Goal: Task Accomplishment & Management: Use online tool/utility

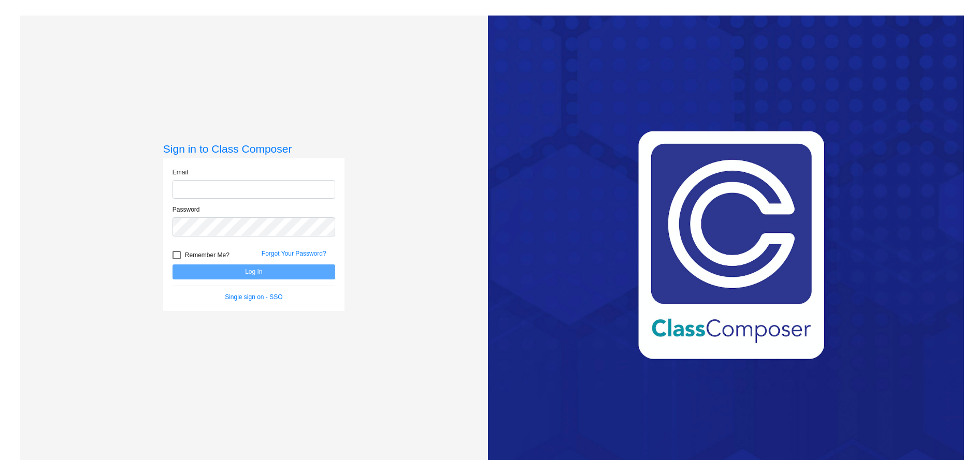
click at [215, 192] on input "email" at bounding box center [253, 189] width 163 height 19
type input "[EMAIL_ADDRESS][DOMAIN_NAME]"
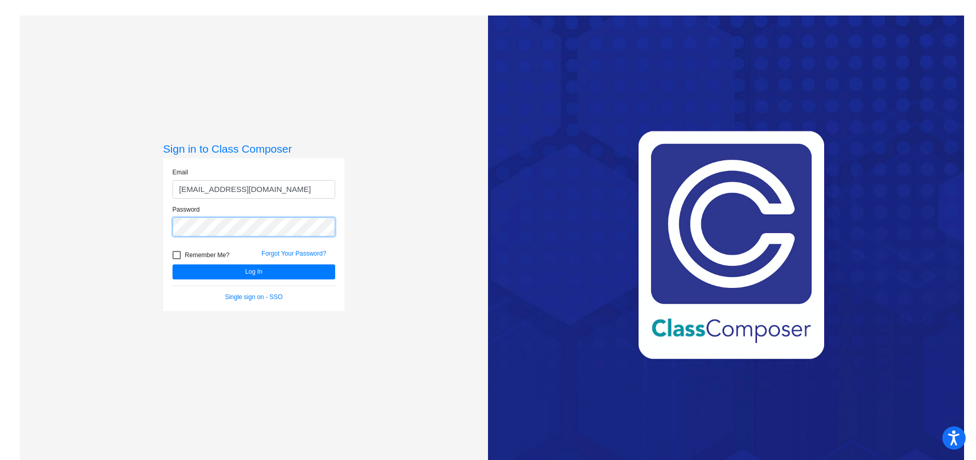
click at [172, 265] on button "Log In" at bounding box center [253, 272] width 163 height 15
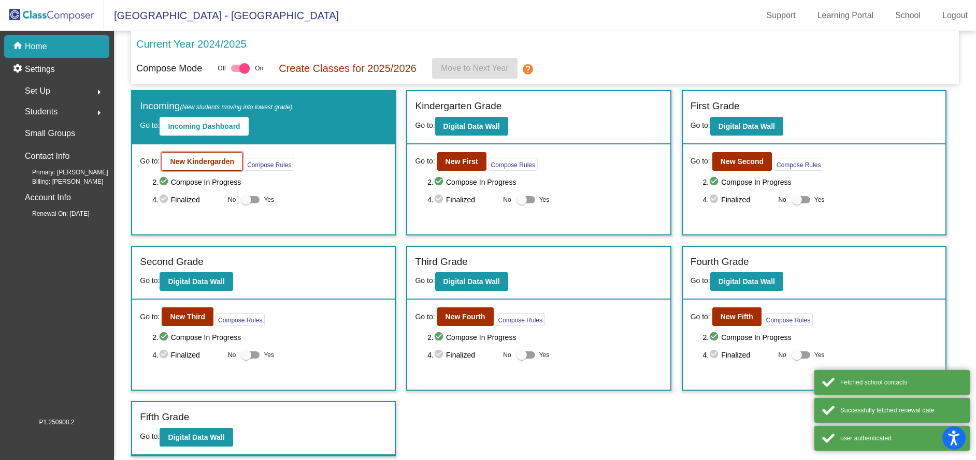
click at [186, 158] on b "New Kindergarden" at bounding box center [202, 161] width 64 height 8
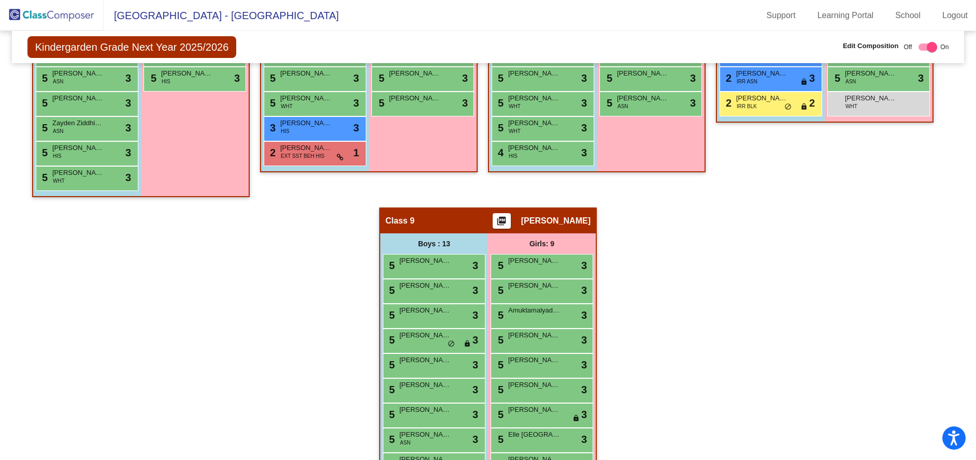
scroll to position [1066, 0]
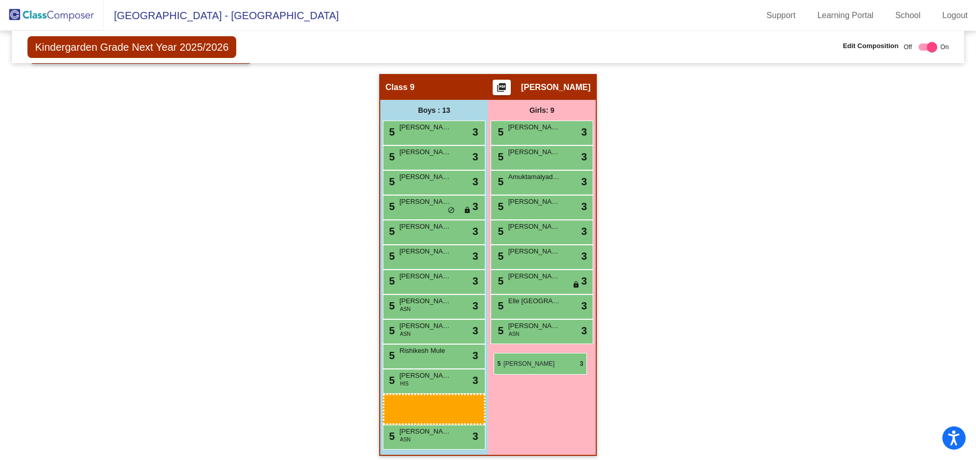
drag, startPoint x: 432, startPoint y: 437, endPoint x: 492, endPoint y: 351, distance: 104.6
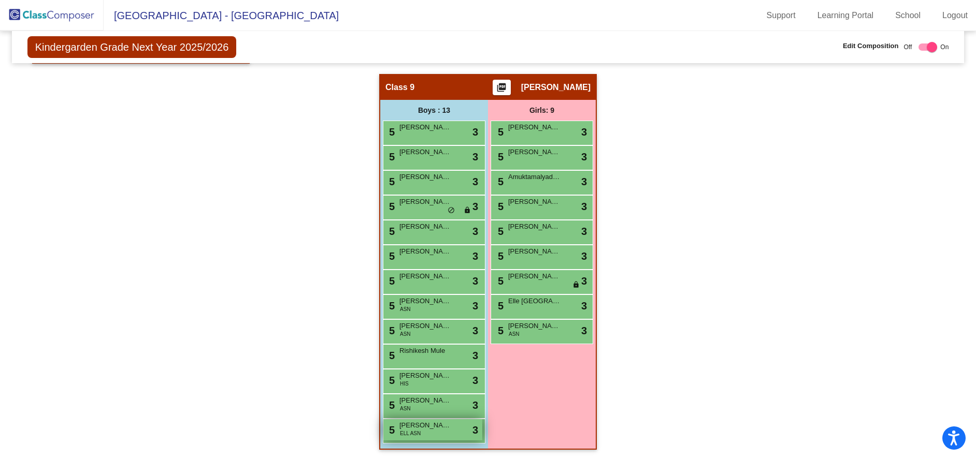
click at [403, 428] on span "[PERSON_NAME]" at bounding box center [425, 425] width 52 height 10
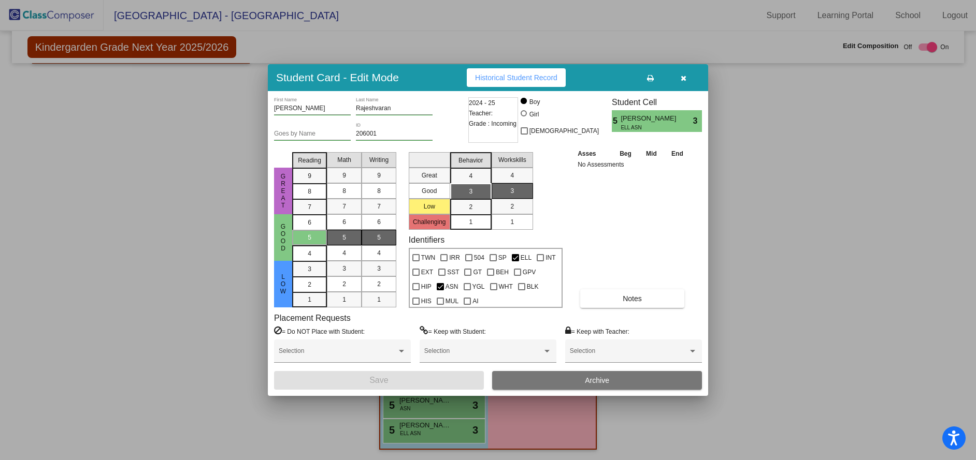
click at [527, 113] on div at bounding box center [523, 113] width 6 height 6
click at [525, 119] on input "Girl" at bounding box center [524, 119] width 1 height 1
radio input "true"
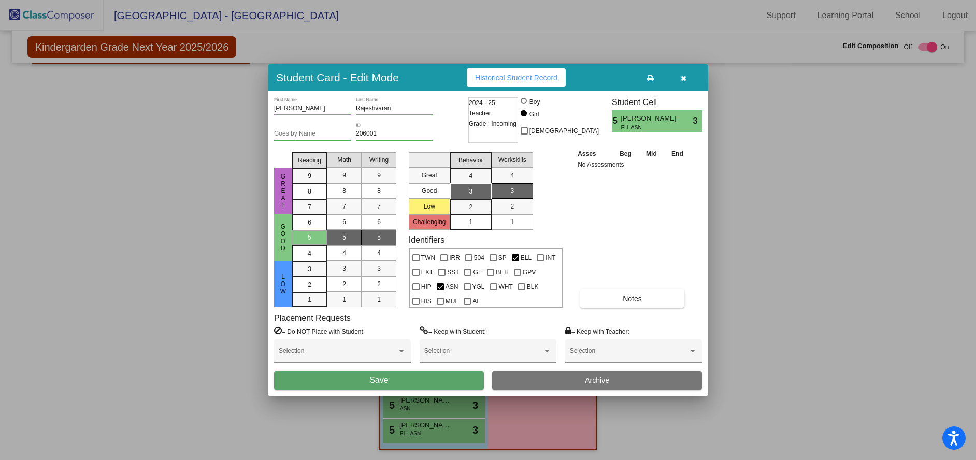
click at [390, 378] on button "Save" at bounding box center [379, 380] width 210 height 19
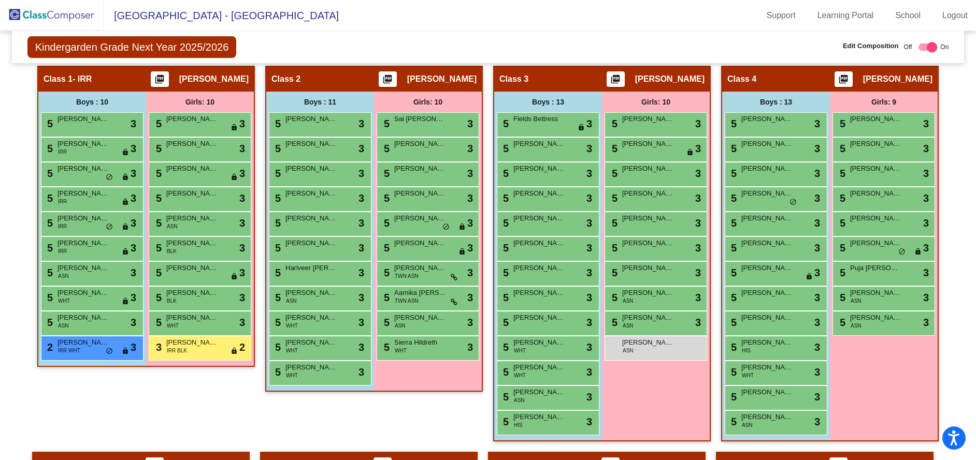
scroll to position [161, 0]
